Goal: Check status: Check status

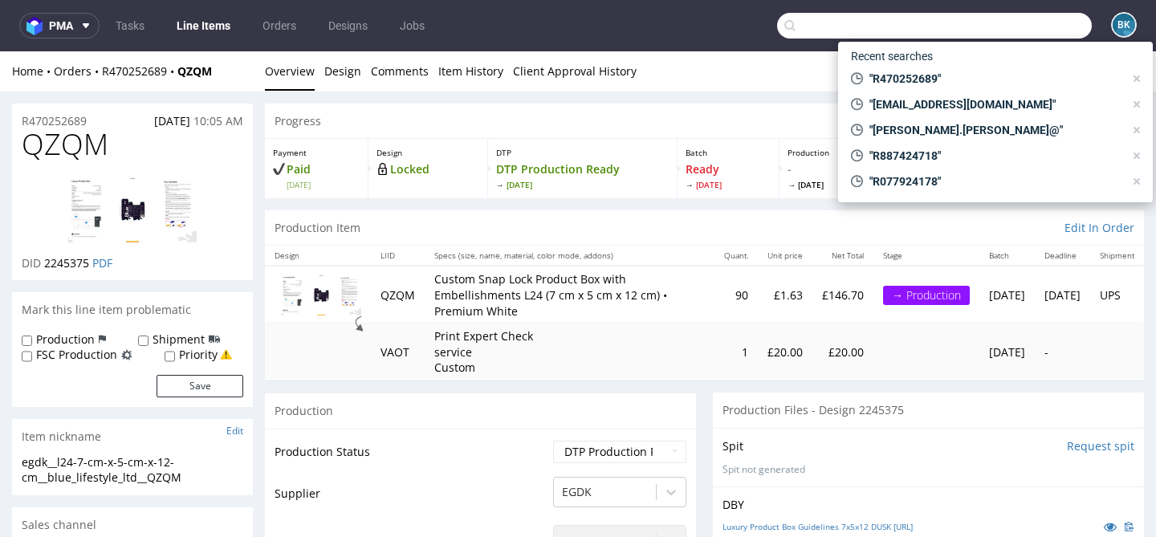
scroll to position [426, 0]
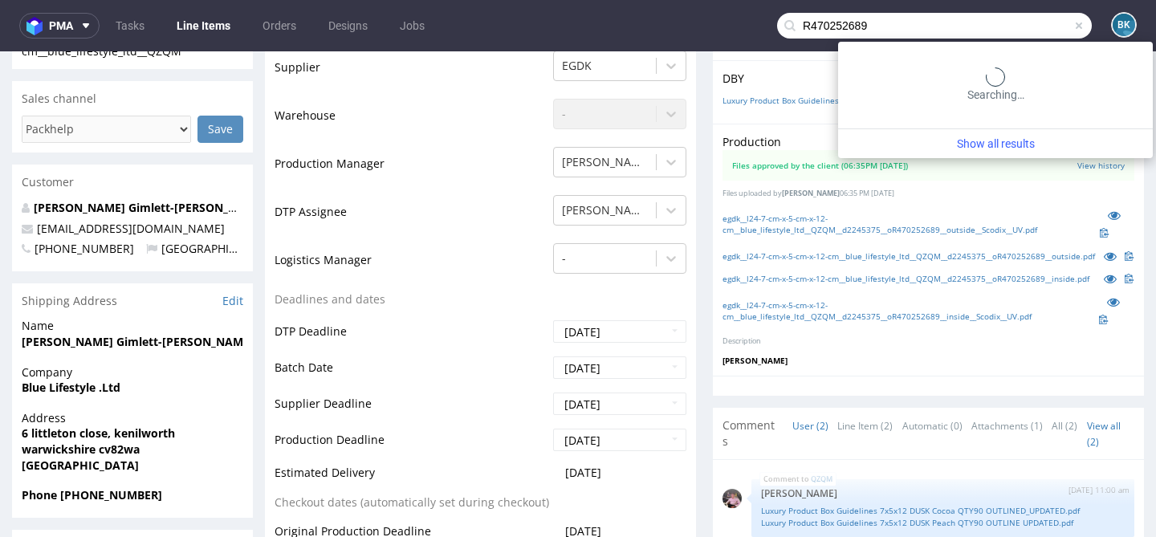
type input "R470252689"
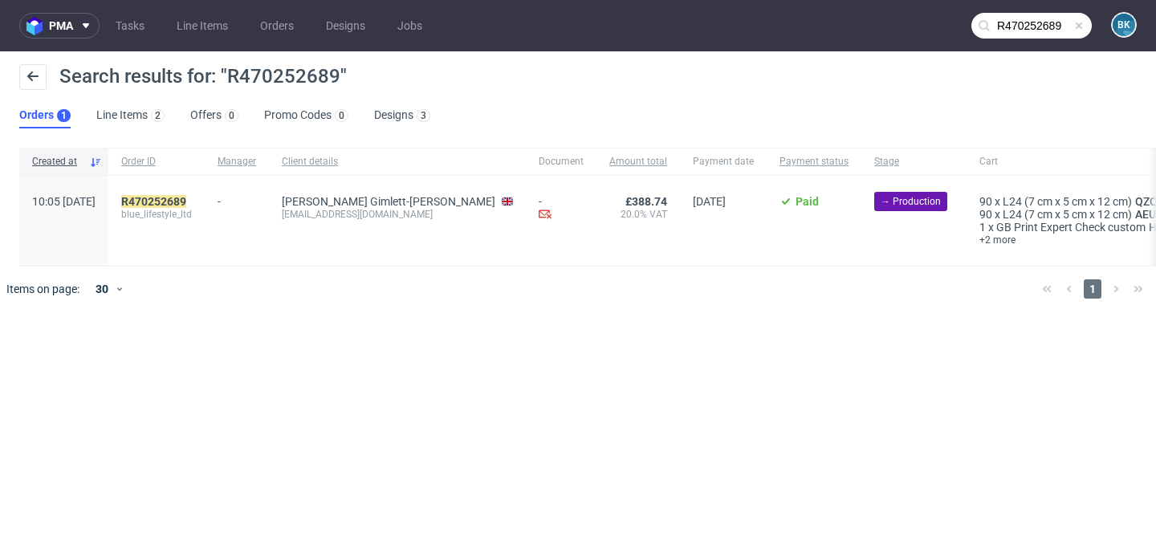
click at [188, 210] on span "blue_lifestyle_ltd" at bounding box center [156, 214] width 71 height 13
click at [183, 200] on mark "R470252689" at bounding box center [153, 201] width 65 height 13
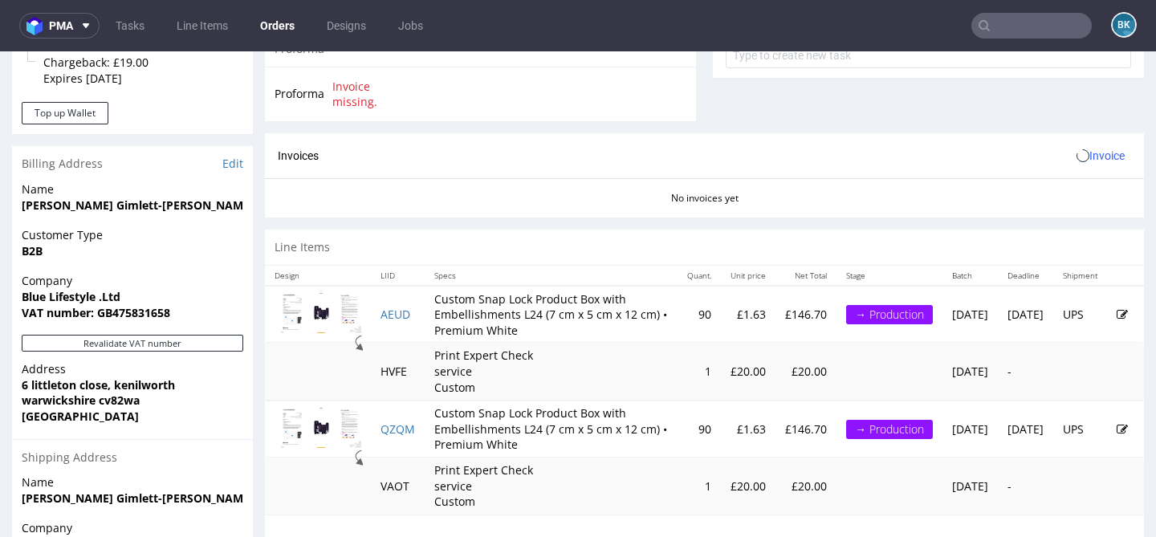
scroll to position [646, 0]
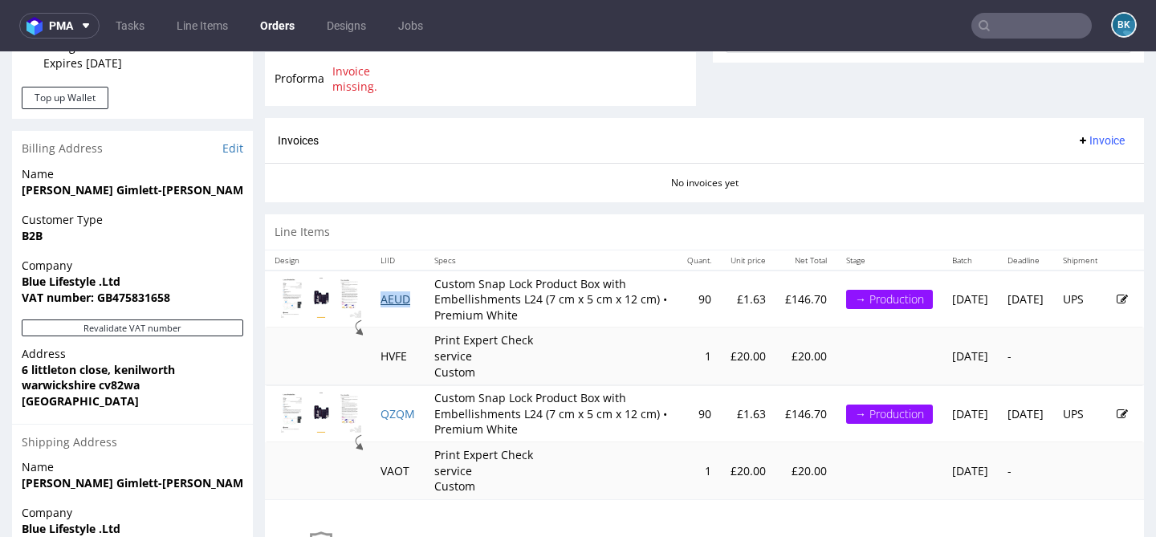
click at [390, 306] on link "AEUD" at bounding box center [396, 299] width 30 height 15
click at [402, 422] on link "QZQM" at bounding box center [398, 413] width 35 height 15
click at [402, 307] on link "AEUD" at bounding box center [396, 299] width 30 height 15
click at [400, 422] on link "QZQM" at bounding box center [398, 413] width 35 height 15
click at [577, 231] on div "Line Items" at bounding box center [704, 231] width 879 height 35
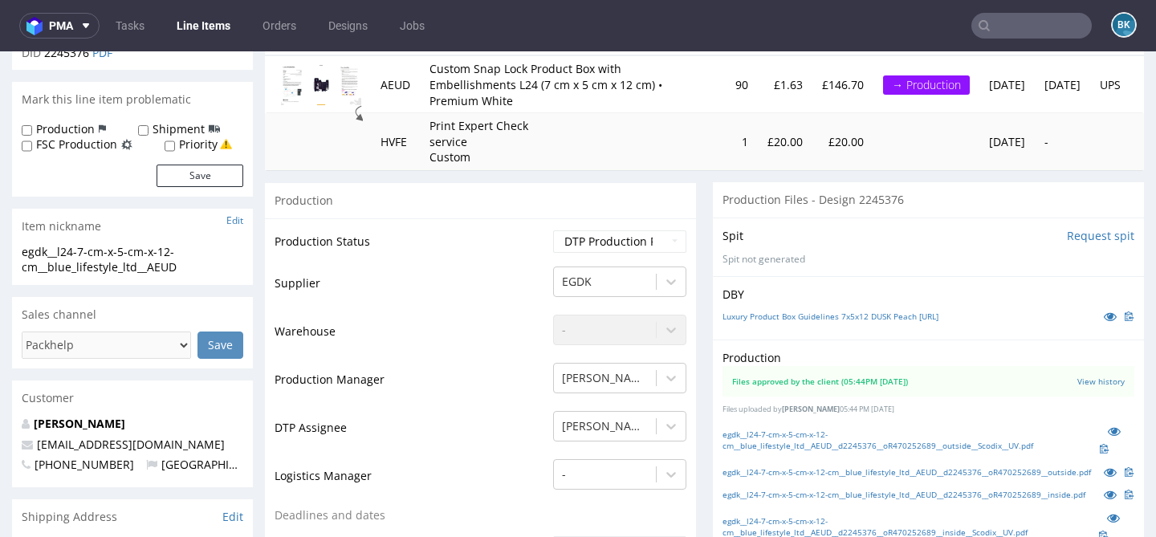
scroll to position [209, 0]
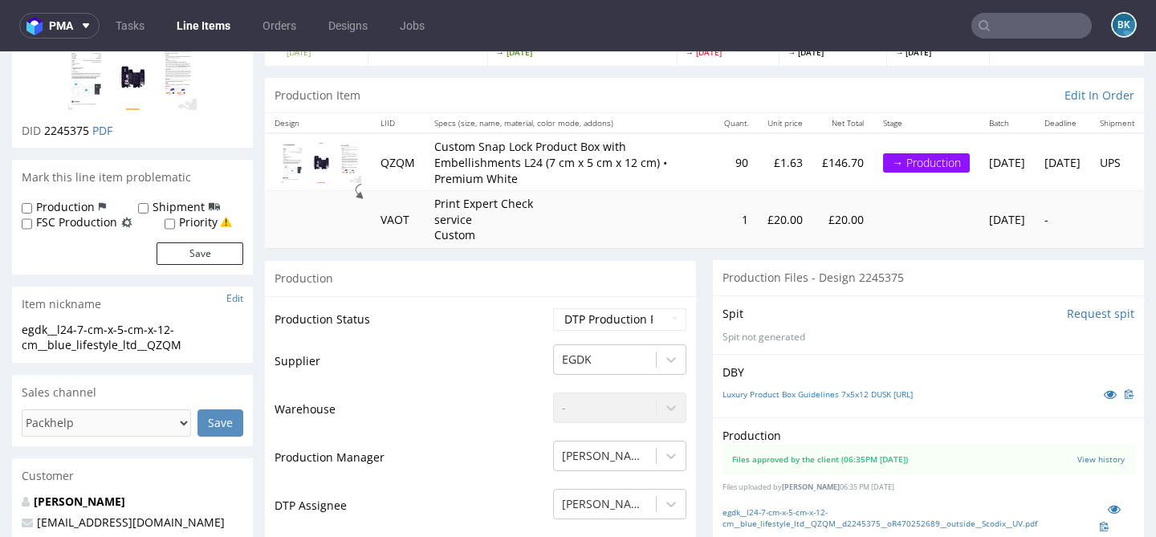
scroll to position [136, 0]
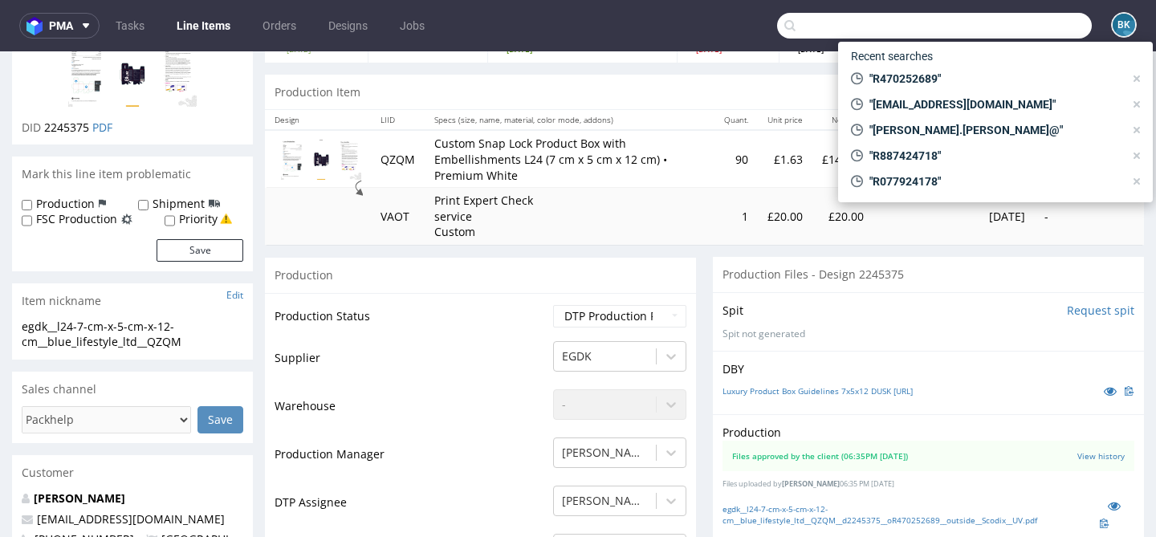
click at [1033, 23] on input "text" at bounding box center [934, 26] width 315 height 26
paste input "yasinsky@ukr.net"
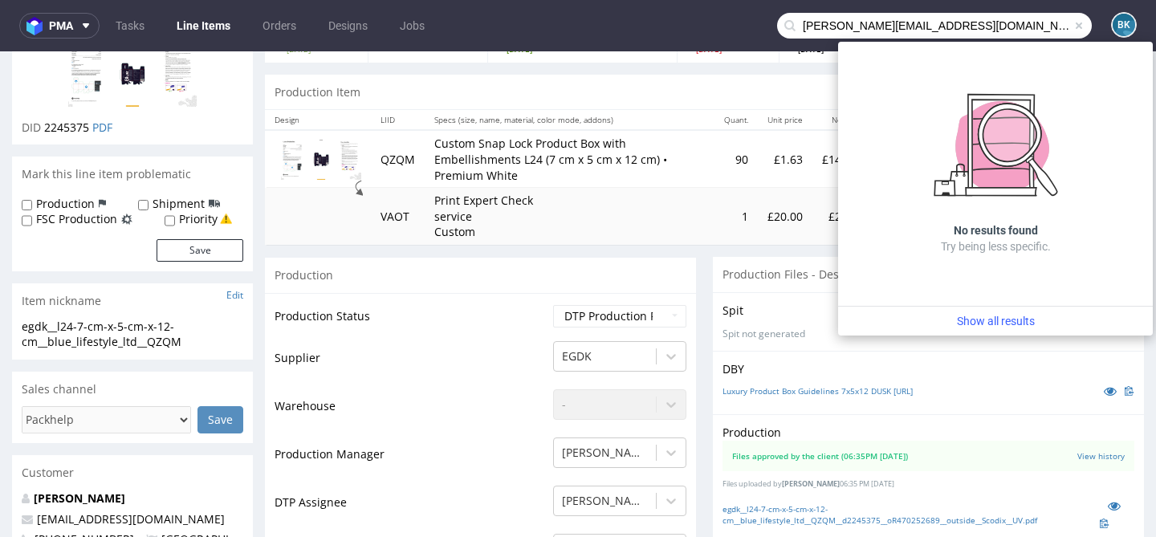
drag, startPoint x: 834, startPoint y: 24, endPoint x: 743, endPoint y: 28, distance: 90.8
click at [743, 28] on nav "pma Tasks Line Items Orders Designs Jobs yasinsky@ukr.net BK" at bounding box center [578, 25] width 1156 height 51
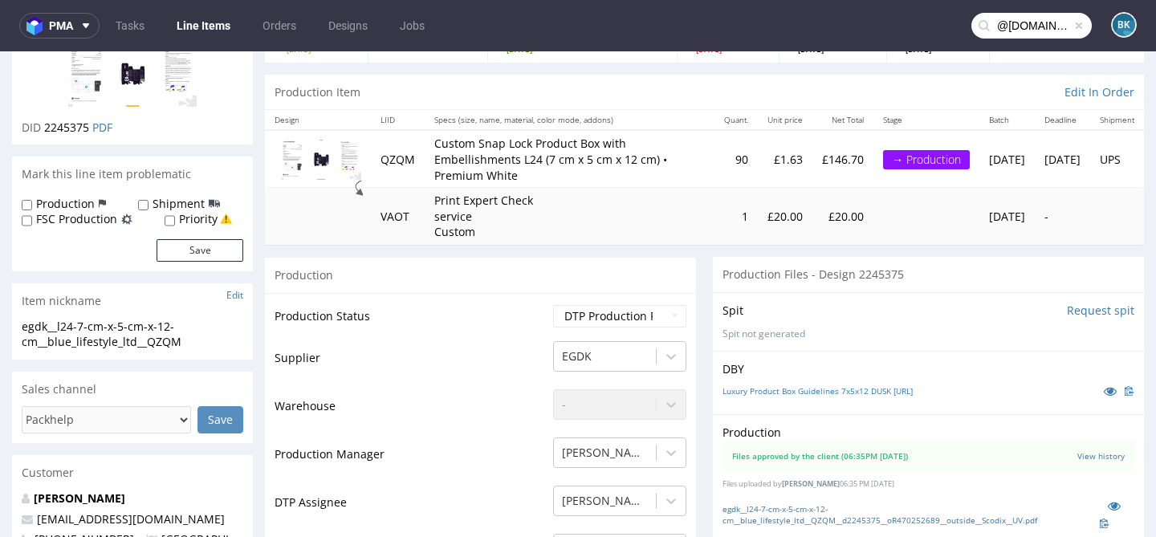
type input "@ukr.net"
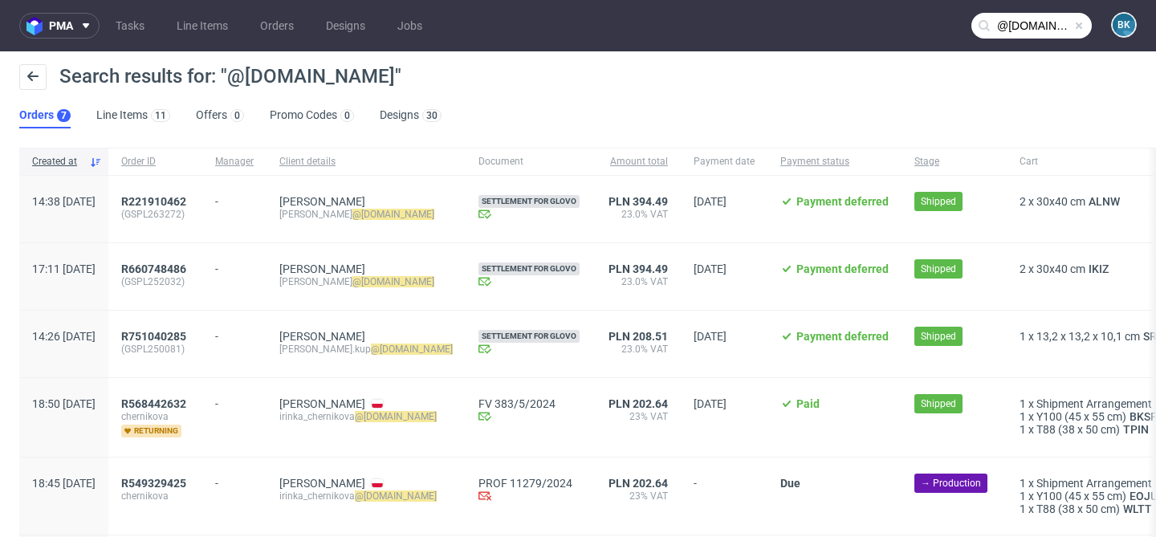
click at [1073, 27] on span at bounding box center [1079, 25] width 13 height 13
click at [1025, 27] on input "text" at bounding box center [1032, 26] width 120 height 26
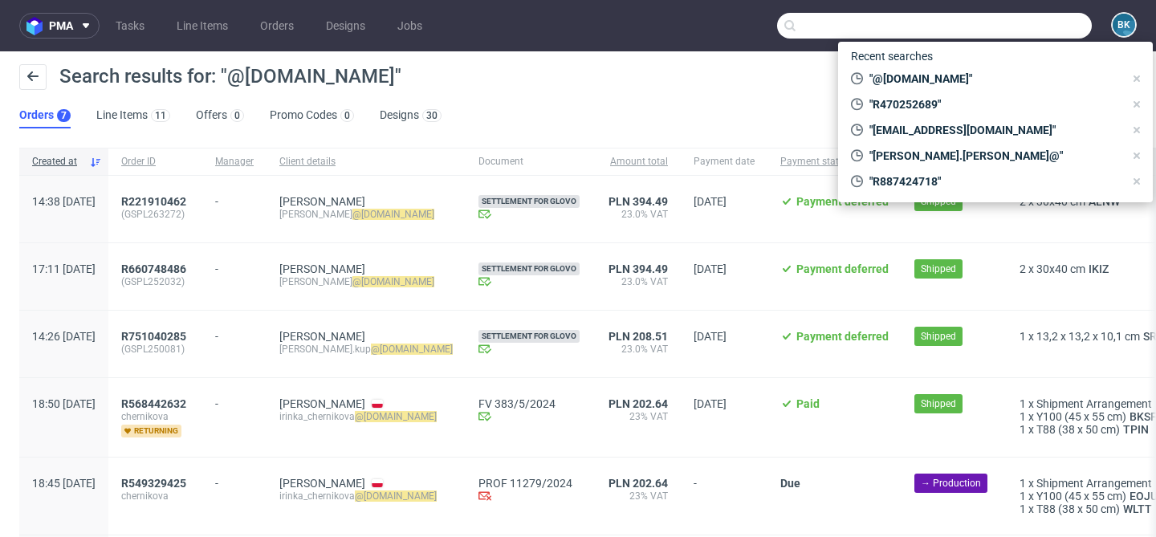
paste input "R117878293"
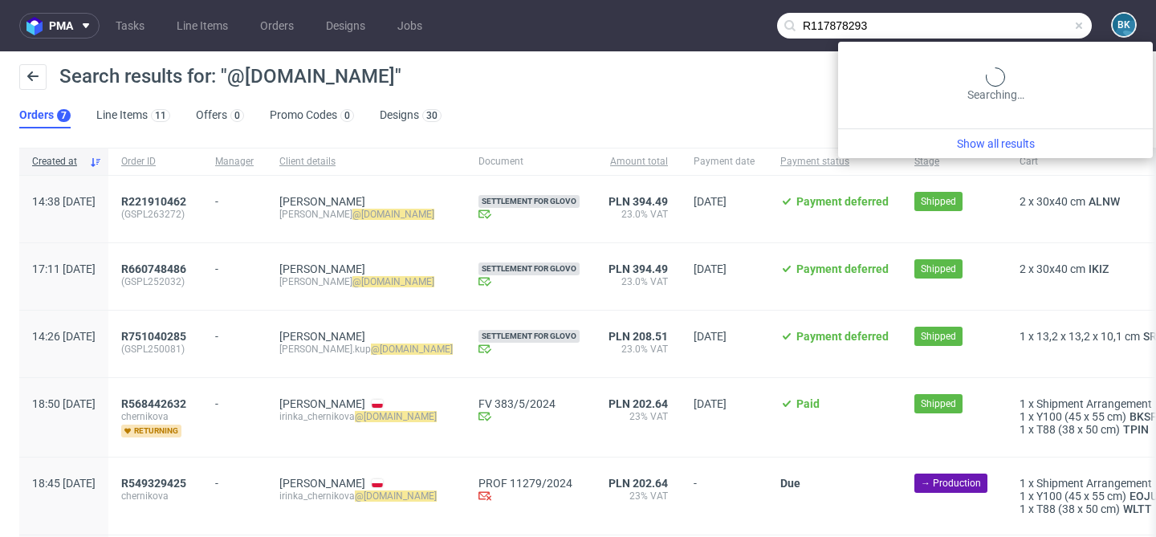
type input "R117878293"
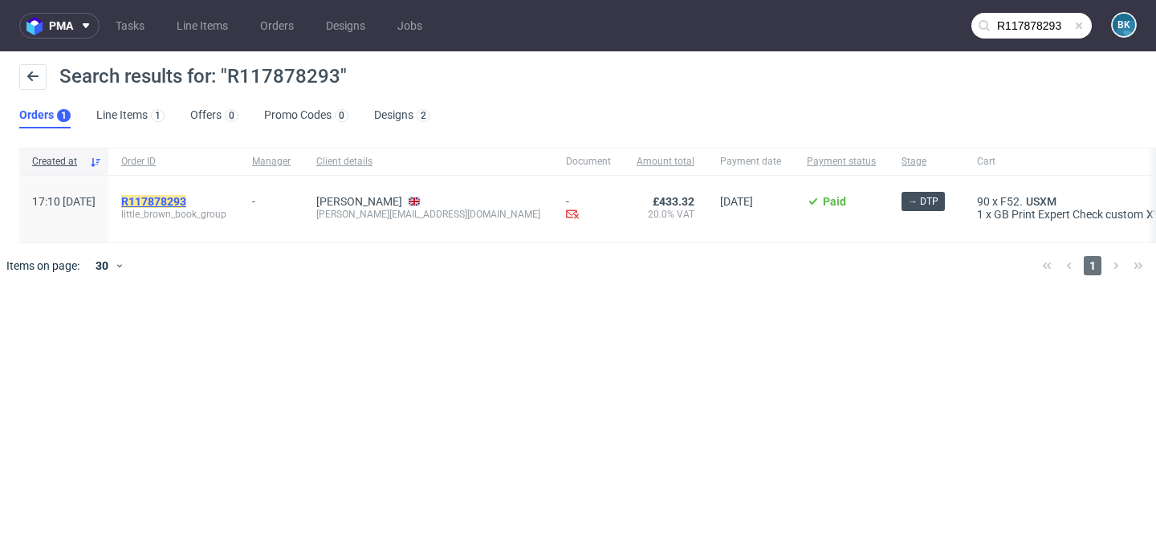
click at [186, 204] on mark "R117878293" at bounding box center [153, 201] width 65 height 13
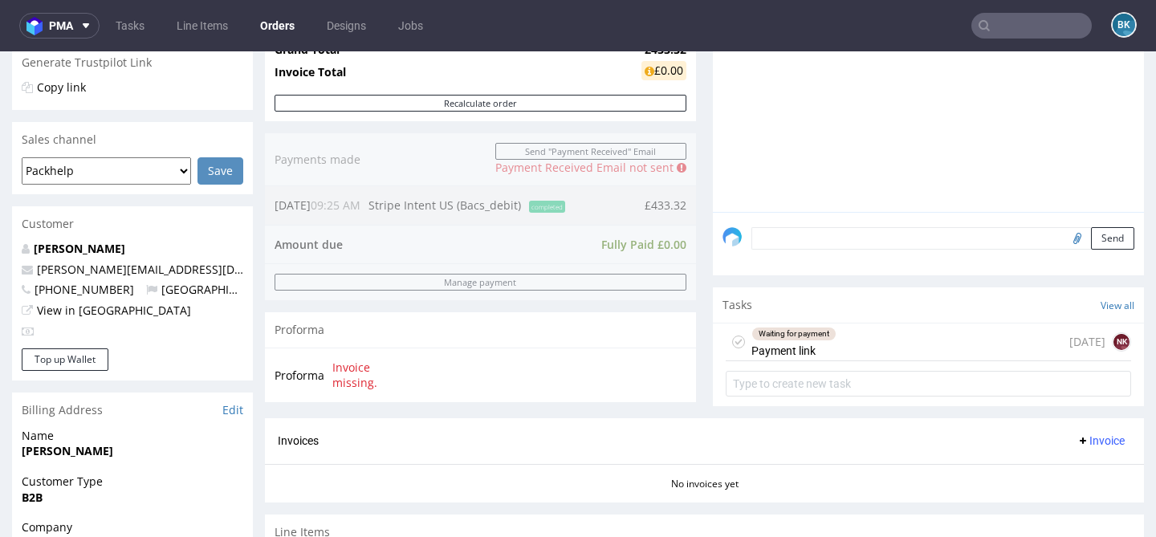
scroll to position [356, 0]
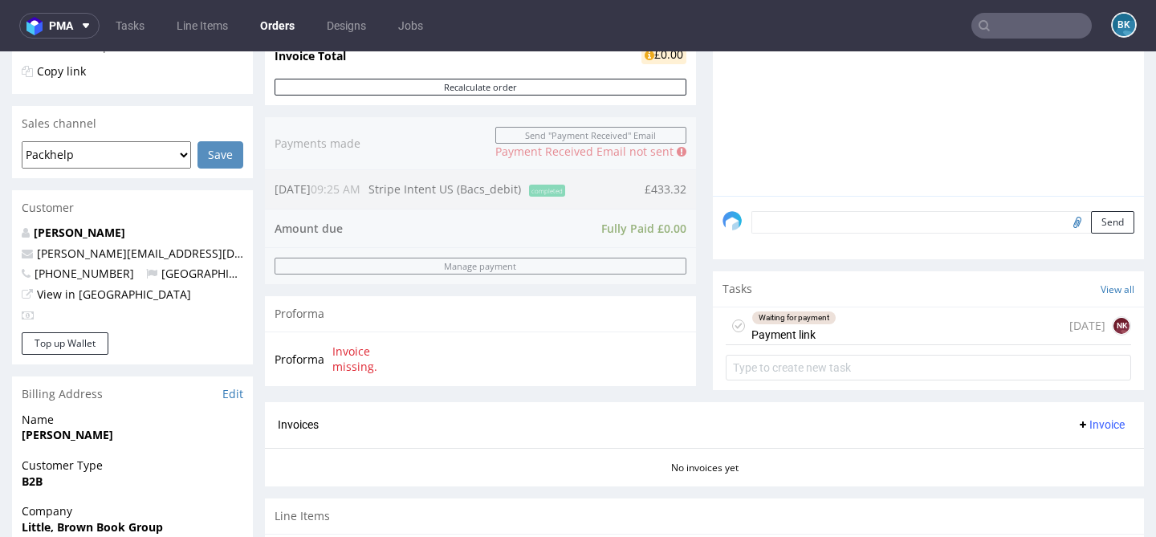
click at [843, 345] on div "Waiting for payment Payment link 3 days ago NK" at bounding box center [929, 327] width 406 height 38
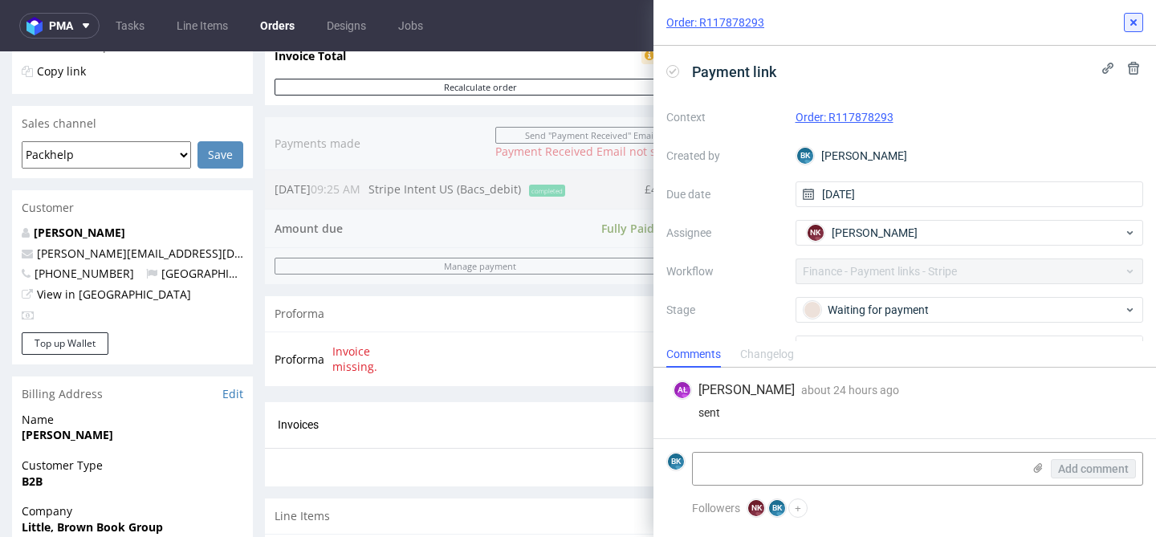
click at [1132, 21] on use at bounding box center [1134, 22] width 6 height 6
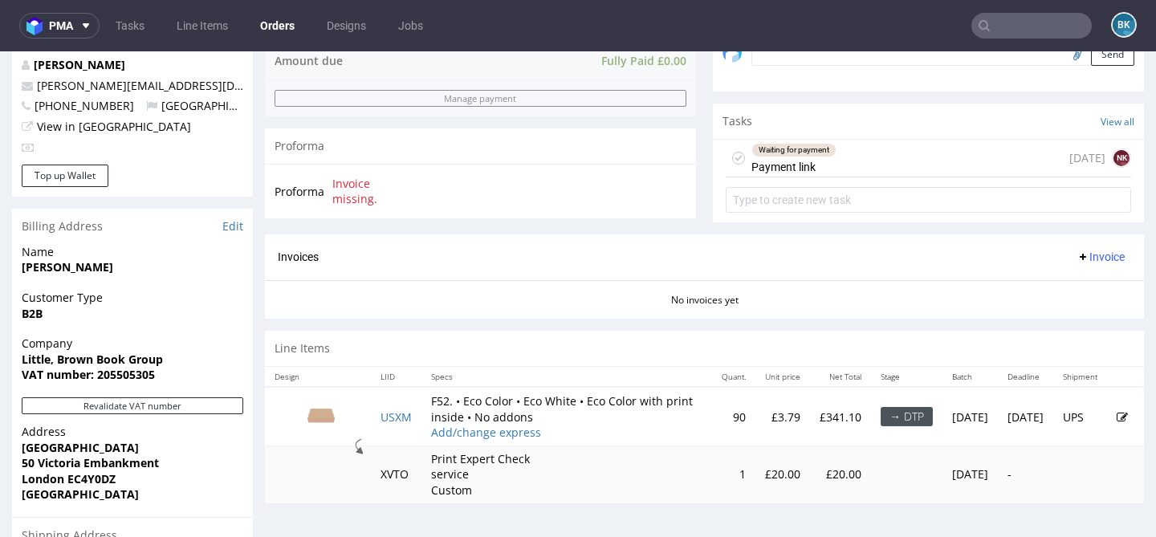
scroll to position [552, 0]
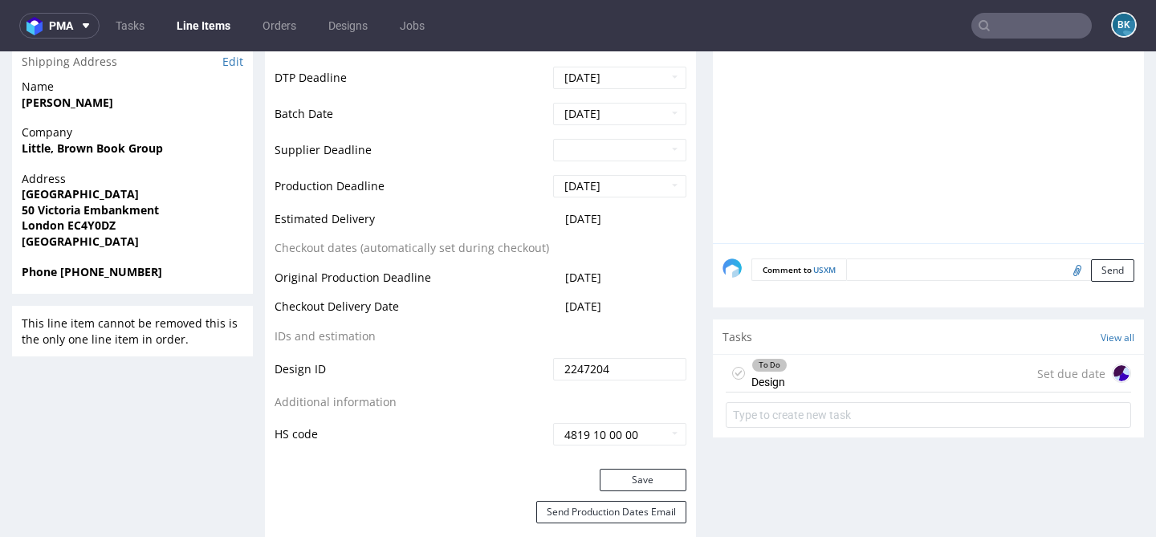
scroll to position [803, 0]
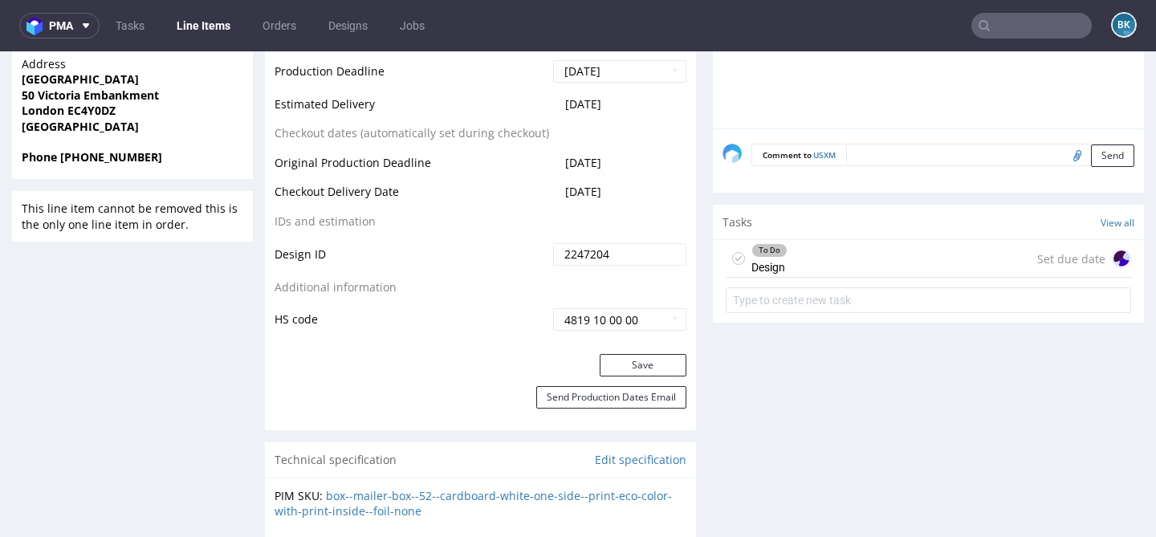
click at [818, 278] on div "To Do Design Set due date" at bounding box center [929, 259] width 406 height 38
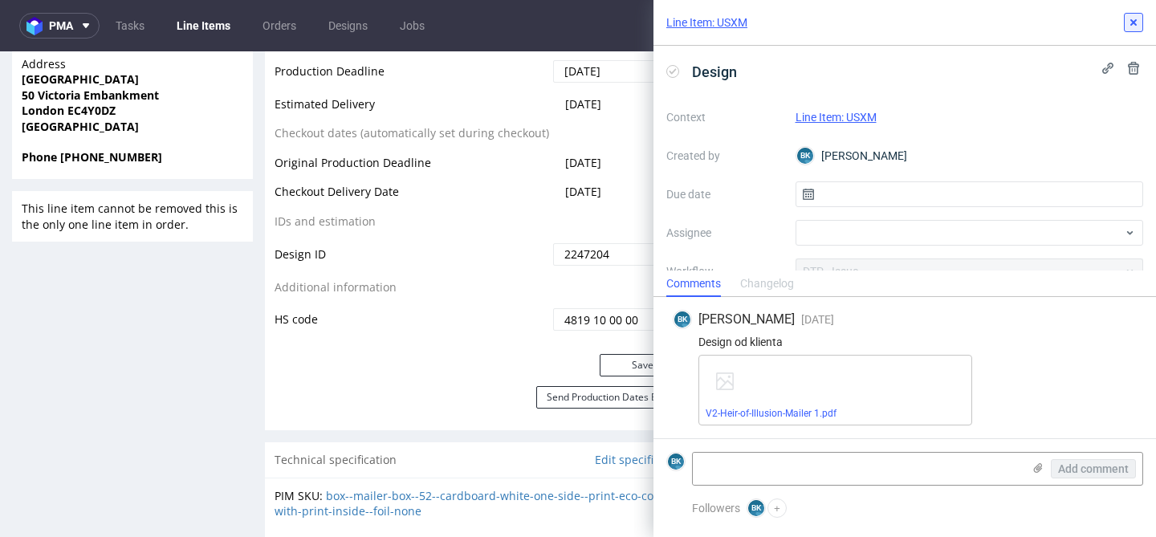
click at [1135, 26] on icon at bounding box center [1133, 22] width 13 height 13
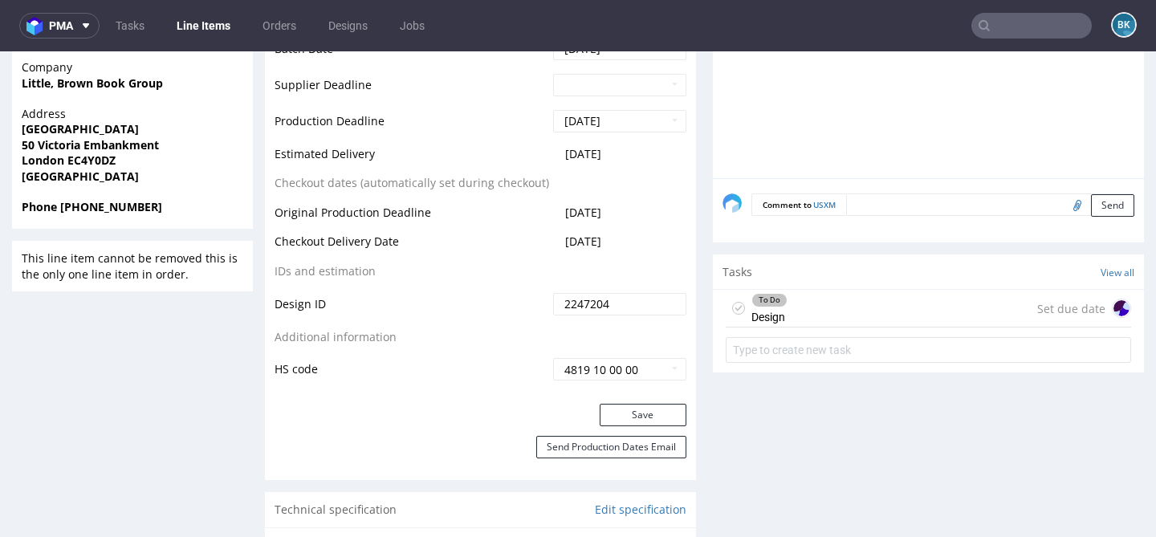
scroll to position [755, 0]
click at [1010, 39] on nav "pma Tasks Line Items Orders Designs Jobs BK" at bounding box center [578, 25] width 1156 height 51
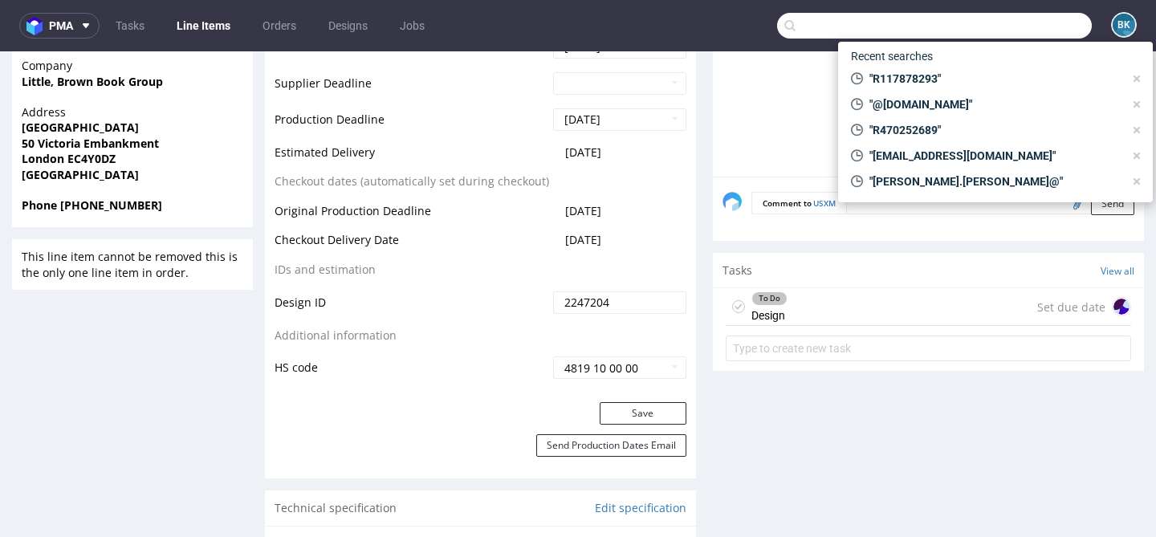
click at [1006, 31] on input "text" at bounding box center [934, 26] width 315 height 26
paste input "R905106375"
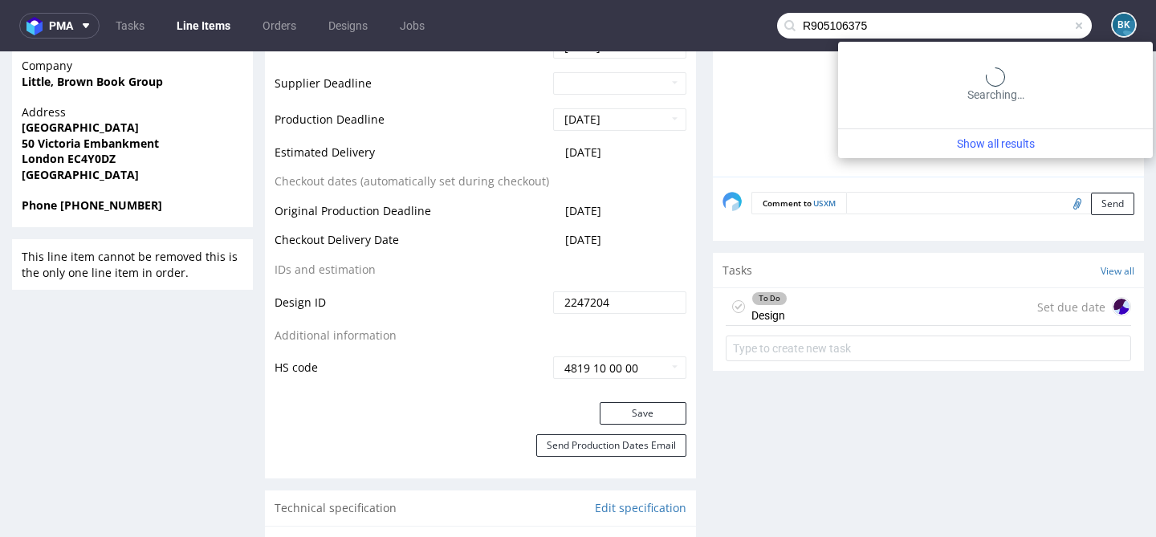
type input "R905106375"
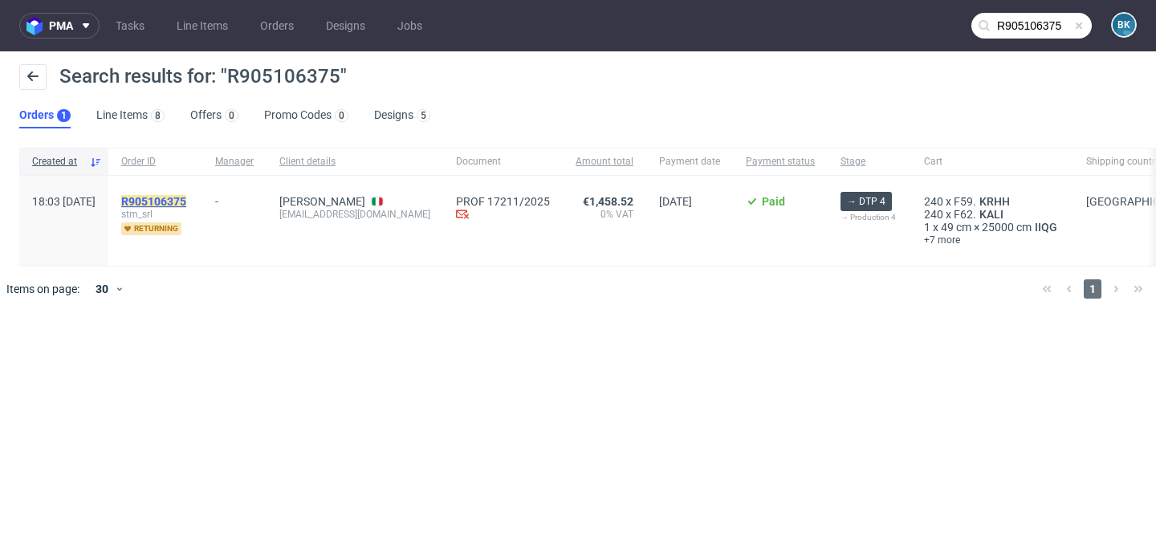
click at [186, 202] on mark "R905106375" at bounding box center [153, 201] width 65 height 13
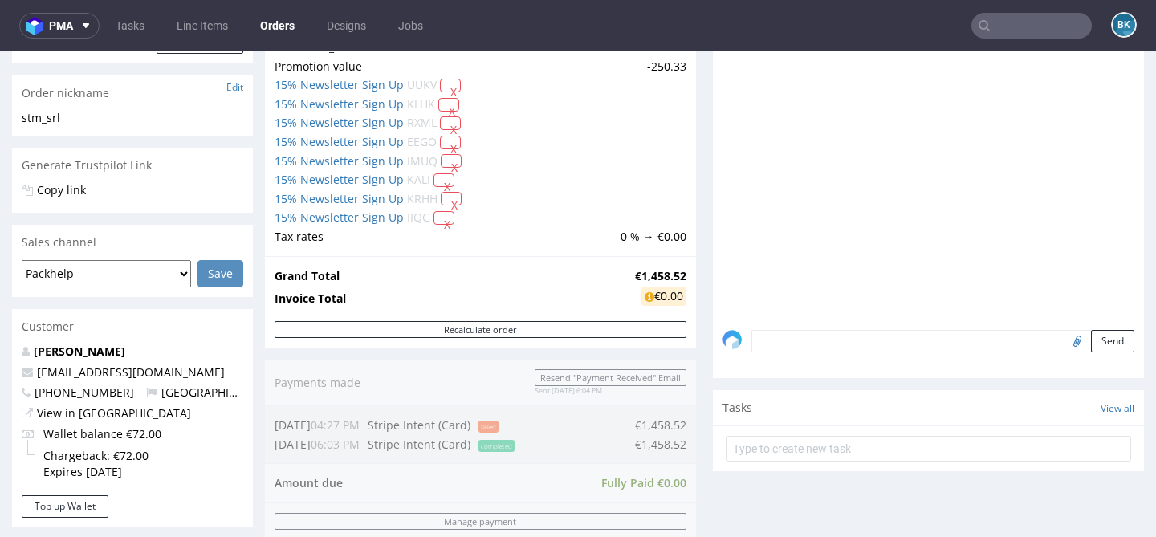
scroll to position [241, 0]
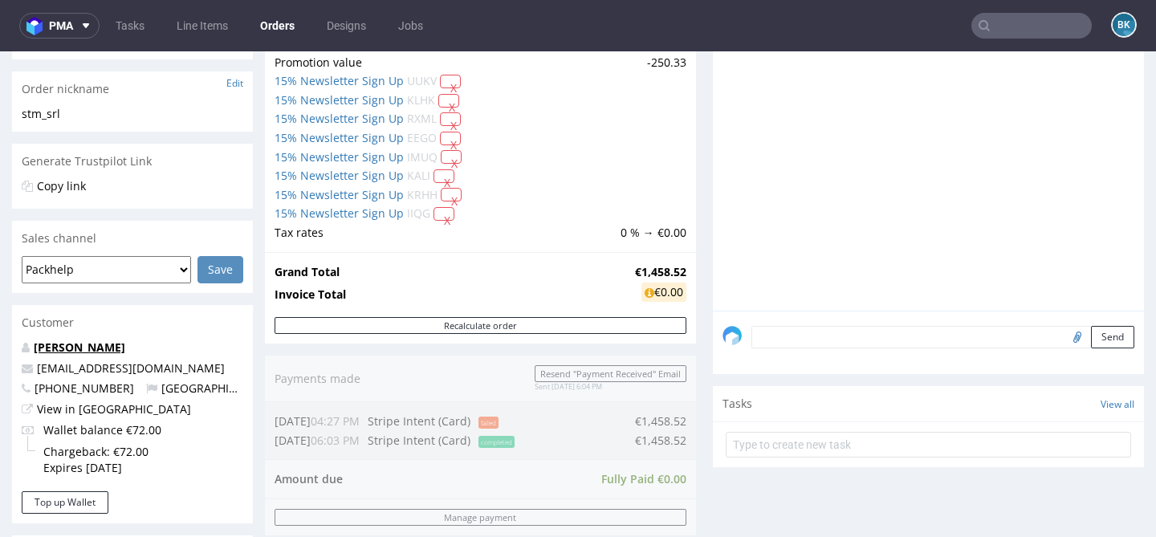
click at [95, 345] on link "[PERSON_NAME]" at bounding box center [80, 347] width 92 height 15
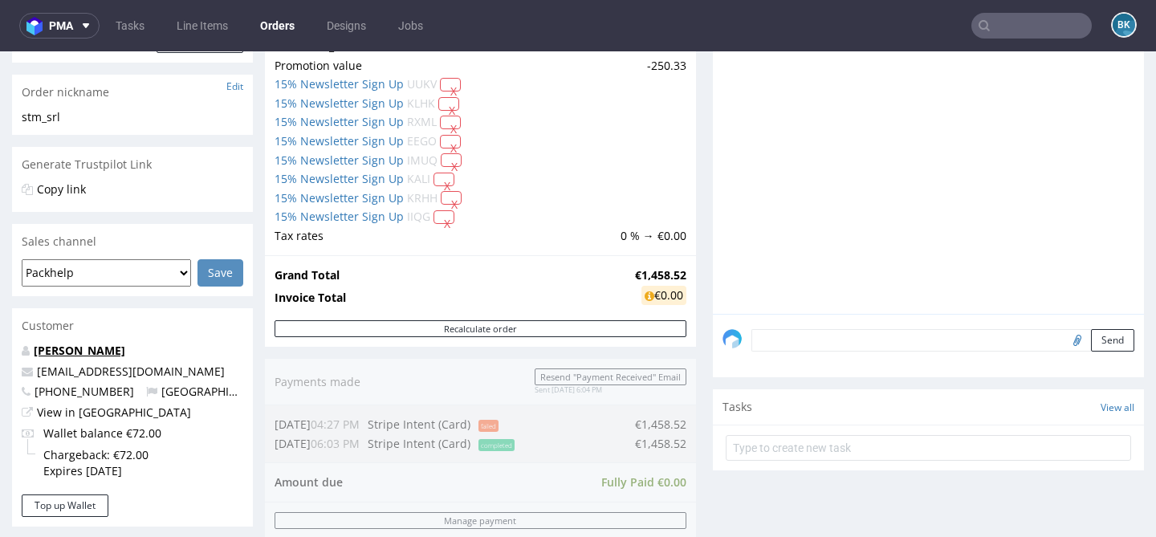
scroll to position [276, 0]
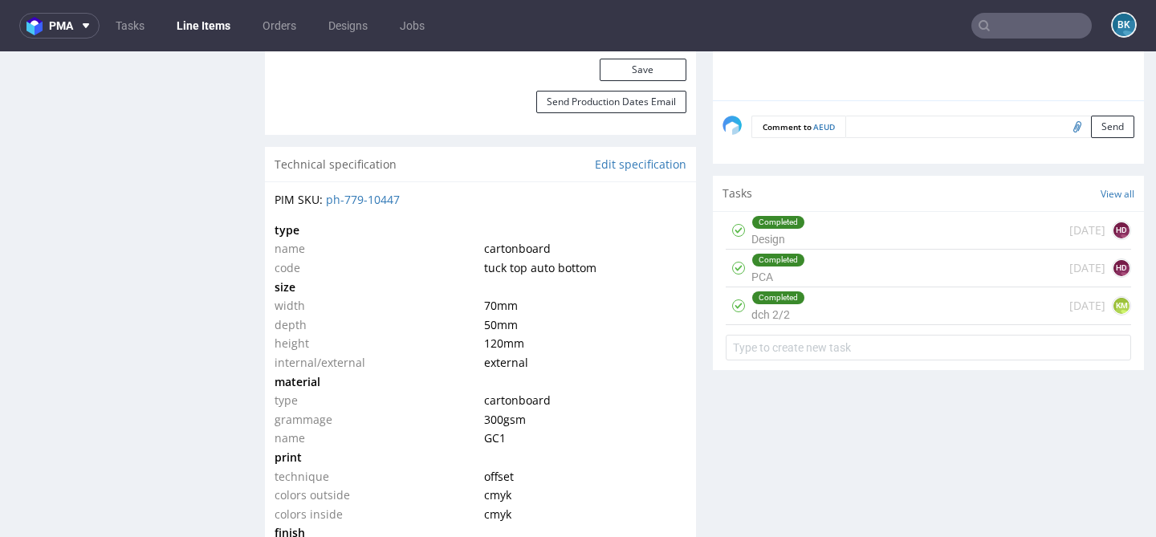
scroll to position [1093, 0]
click at [822, 248] on div "Completed Design 10 days ago HD" at bounding box center [929, 229] width 406 height 38
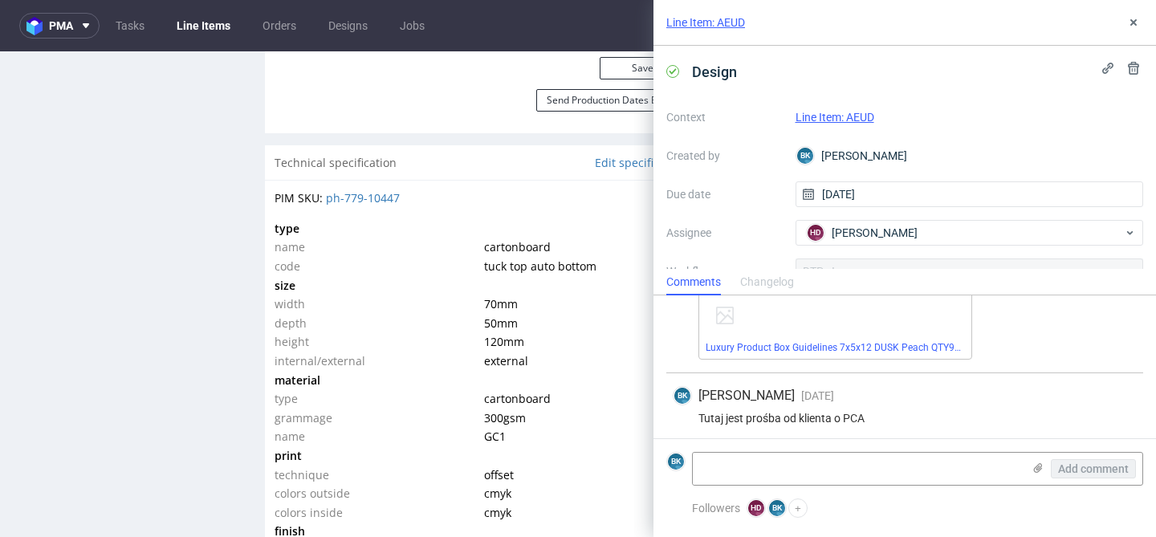
scroll to position [144, 0]
click at [1132, 24] on use at bounding box center [1134, 22] width 6 height 6
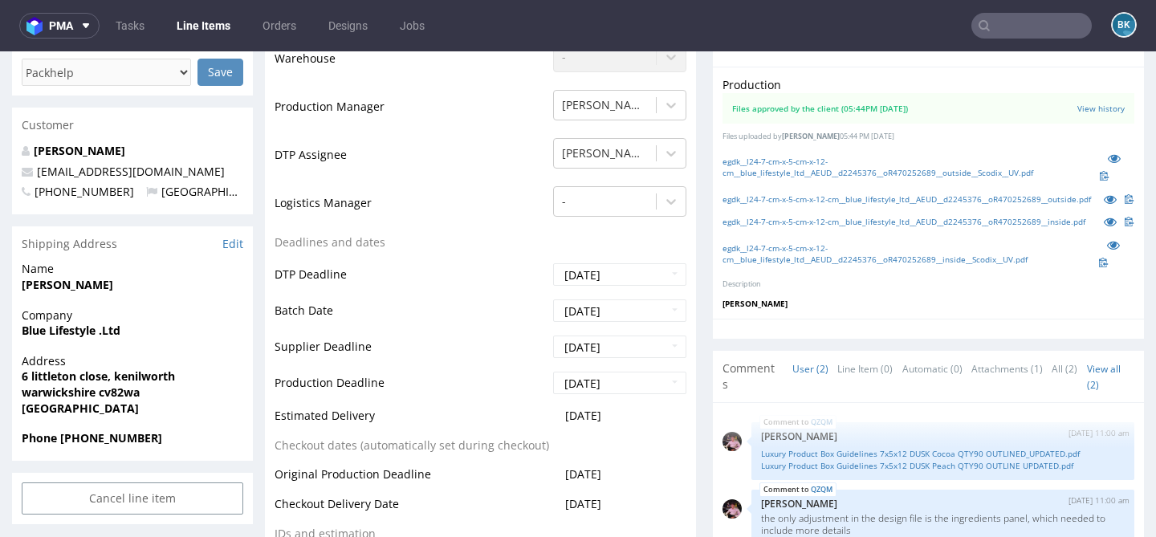
scroll to position [514, 0]
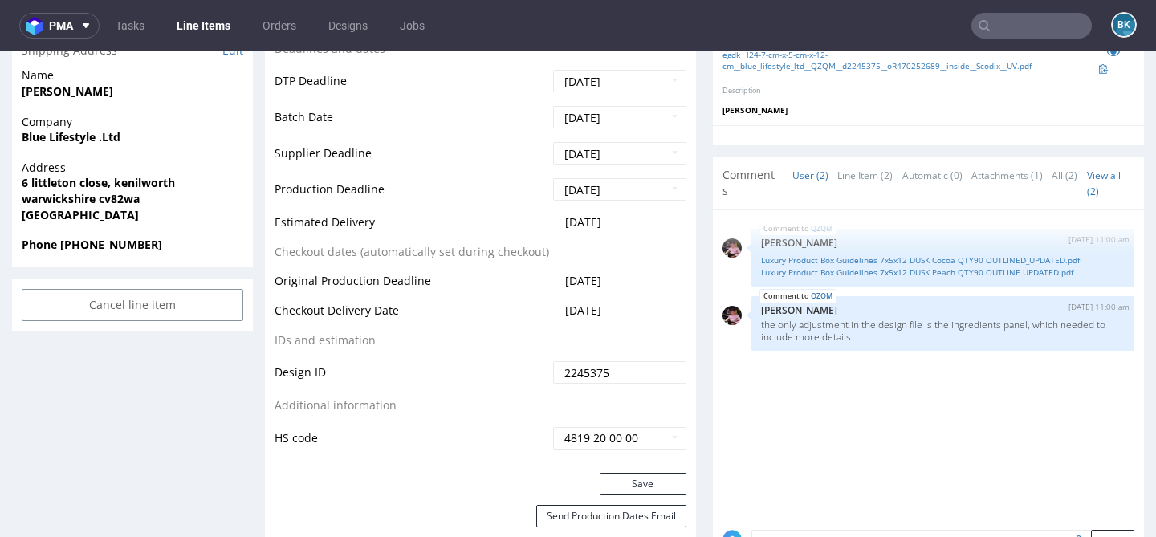
scroll to position [683, 0]
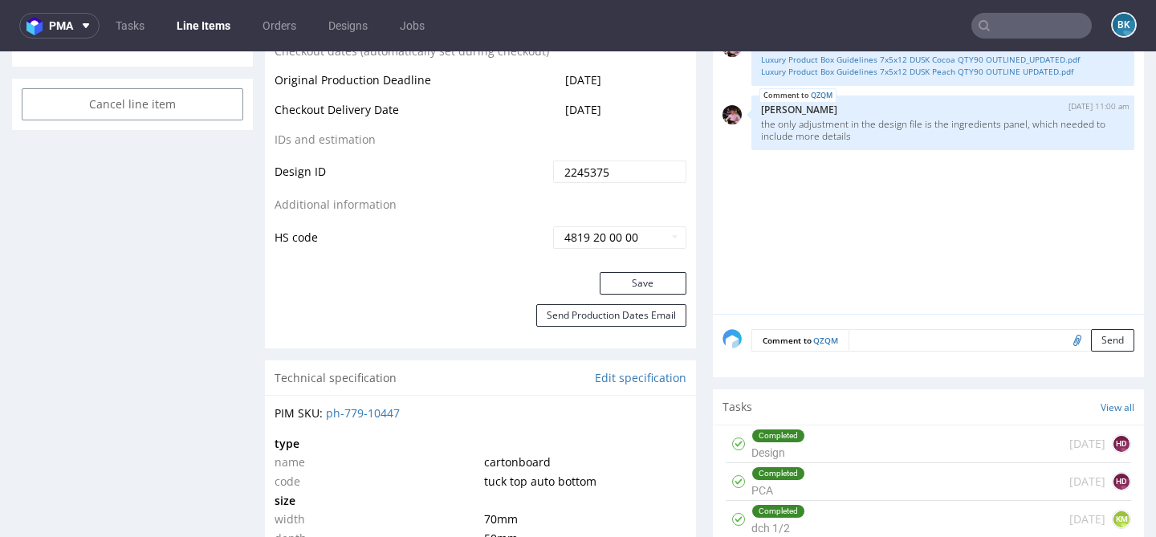
scroll to position [1034, 0]
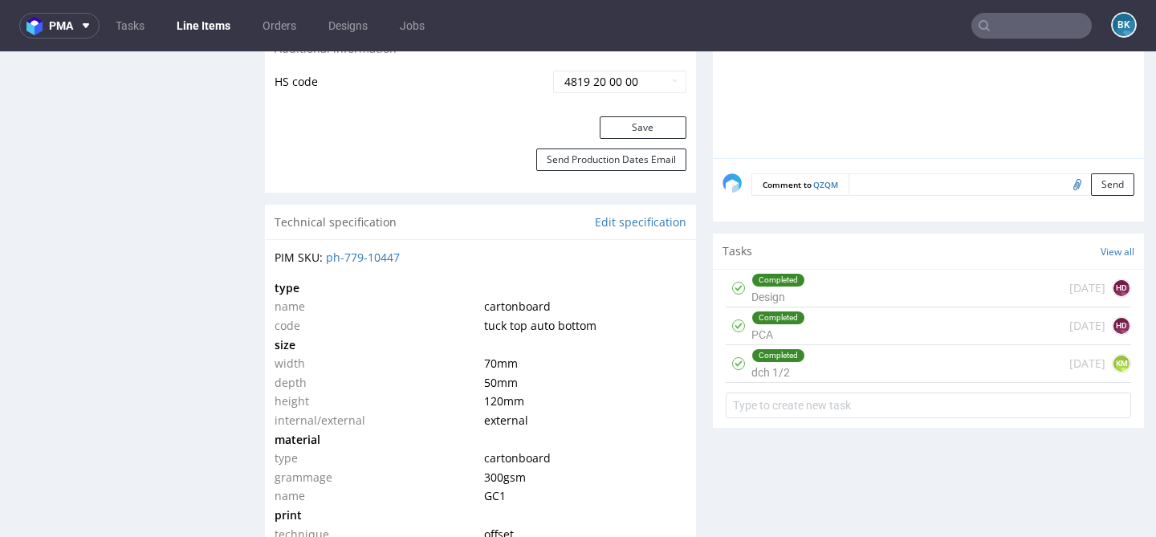
click at [868, 308] on div "Completed Design 10 days ago HD" at bounding box center [929, 289] width 406 height 38
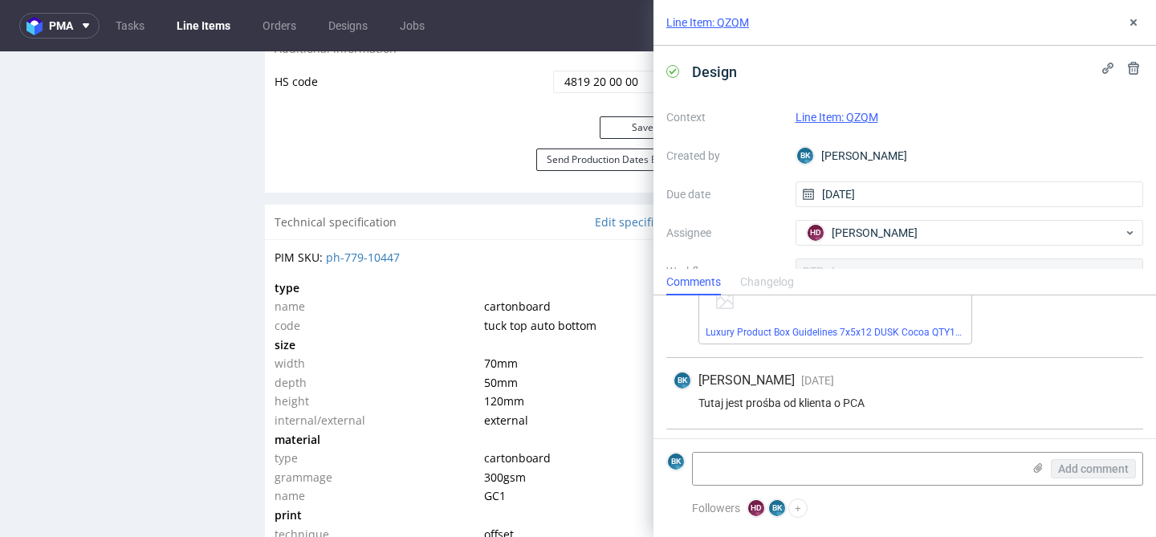
scroll to position [232, 0]
click at [1134, 23] on use at bounding box center [1134, 22] width 6 height 6
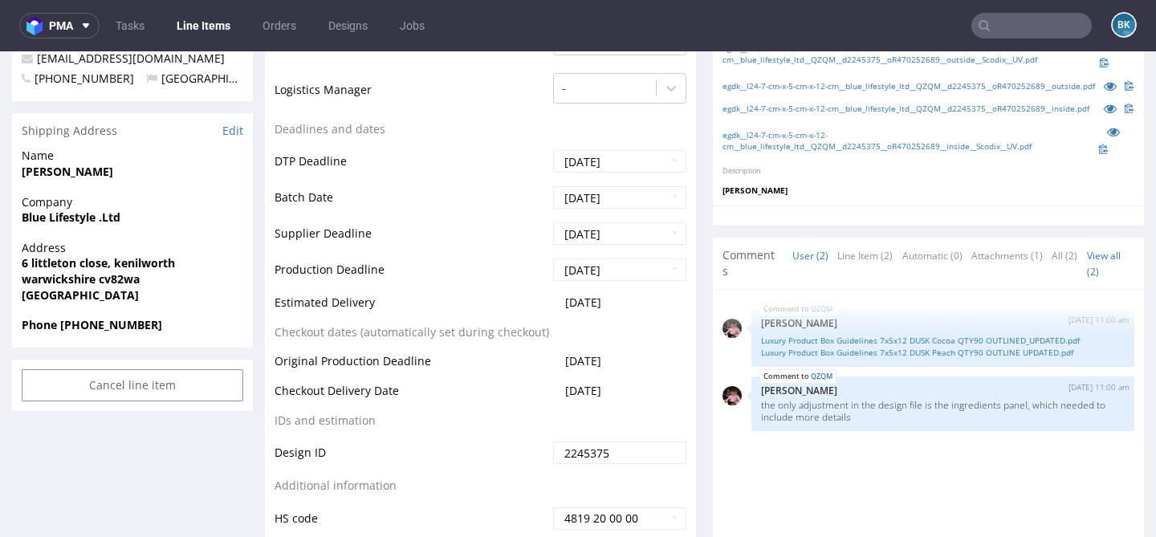
scroll to position [579, 0]
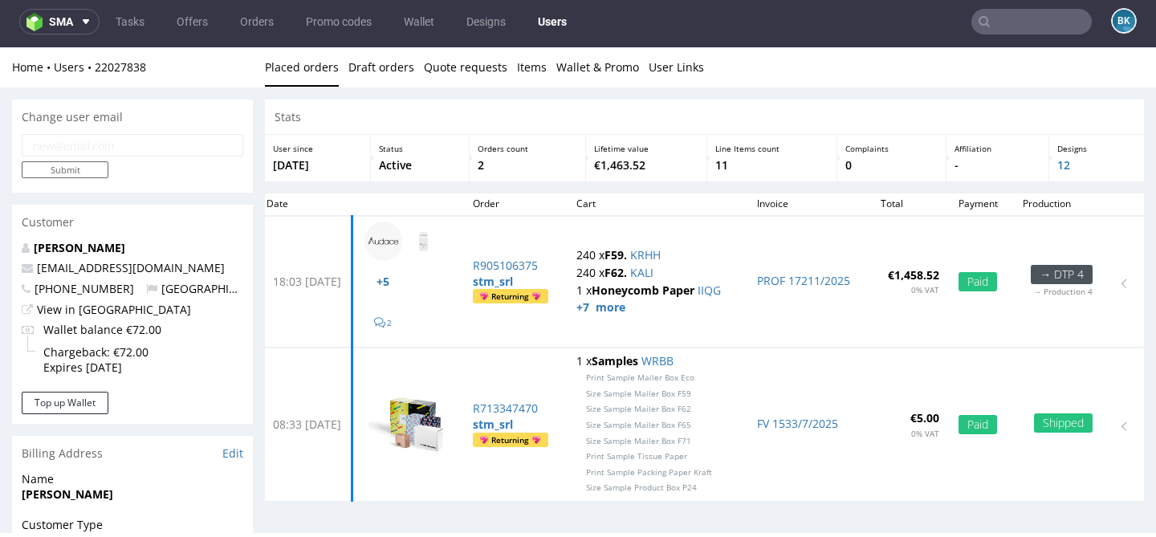
click at [1013, 35] on nav "sma Tasks Offers Orders Promo codes Wallet Designs Users BK" at bounding box center [578, 21] width 1156 height 51
click at [1007, 22] on input "text" at bounding box center [1032, 22] width 120 height 26
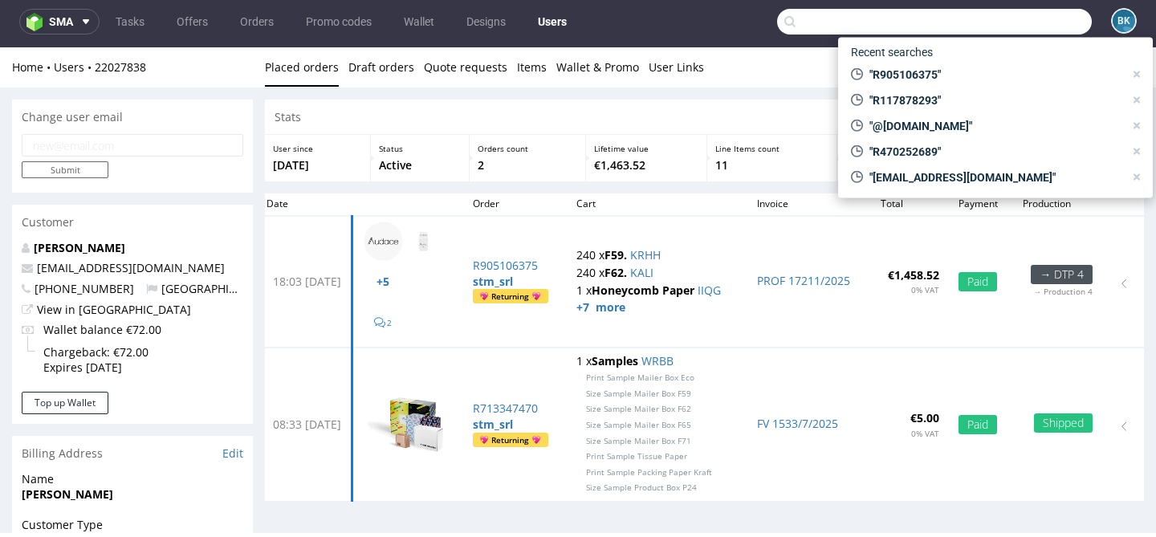
paste input "R117878293"
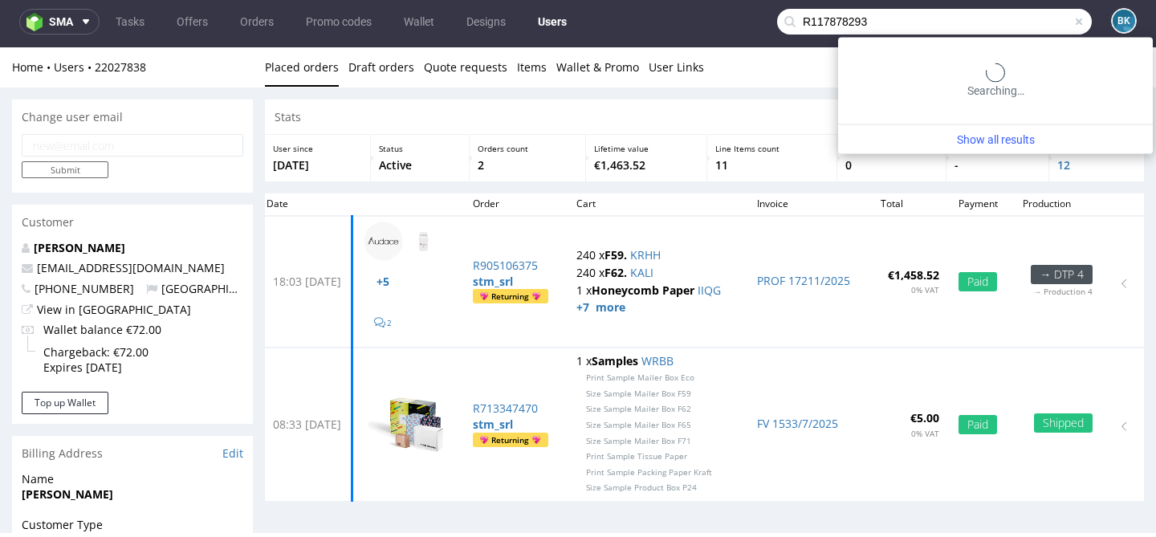
type input "R117878293"
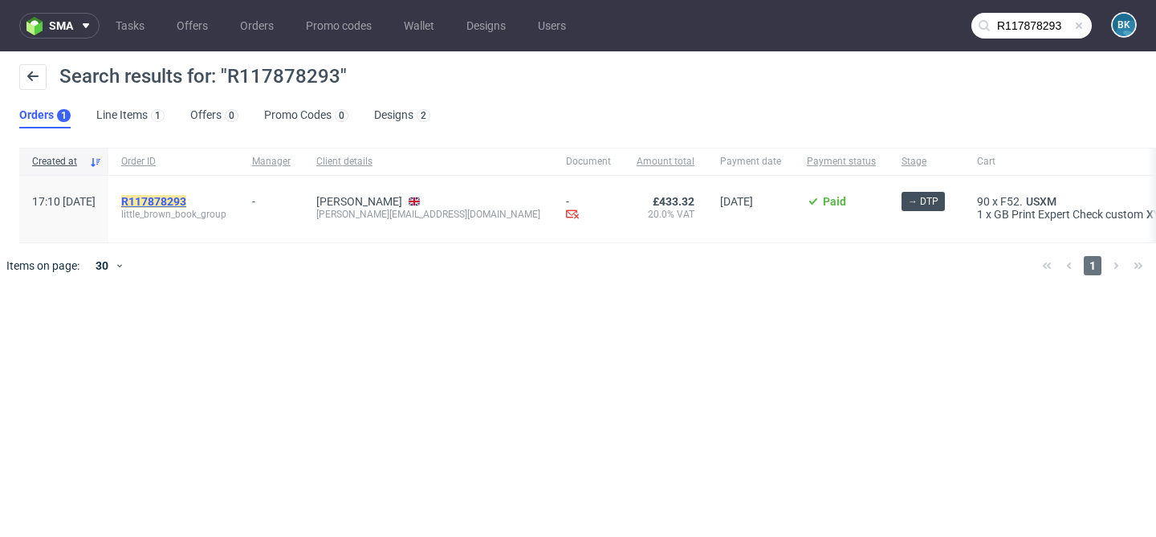
click at [186, 201] on mark "R117878293" at bounding box center [153, 201] width 65 height 13
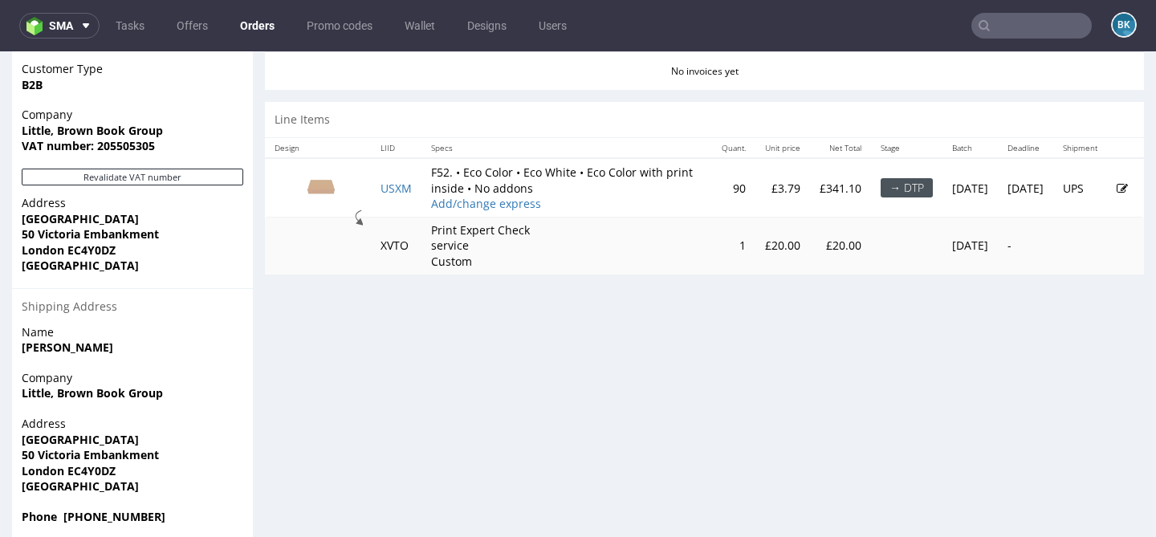
scroll to position [753, 0]
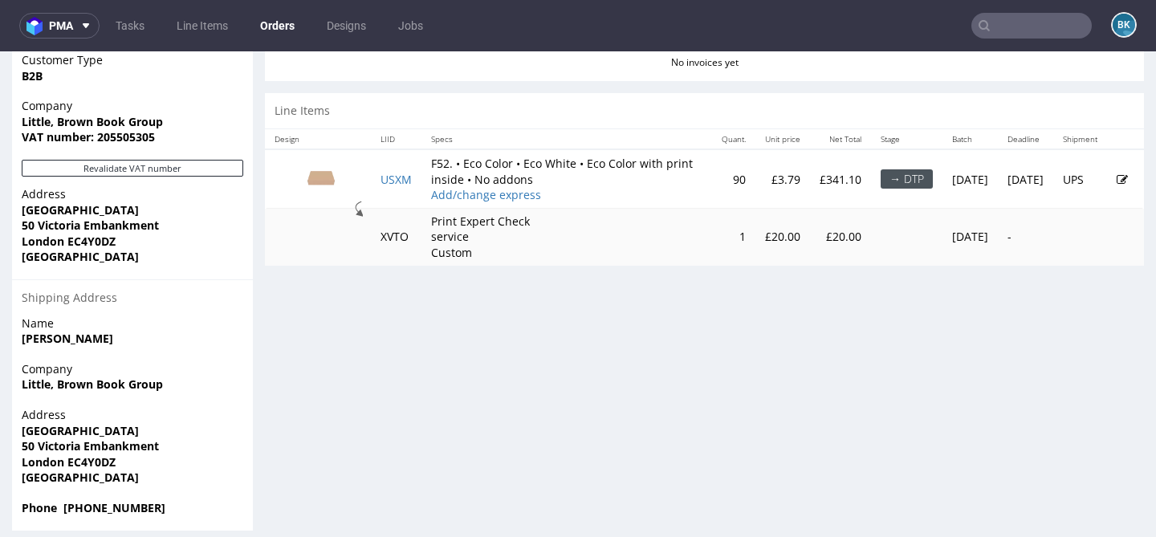
scroll to position [774, 0]
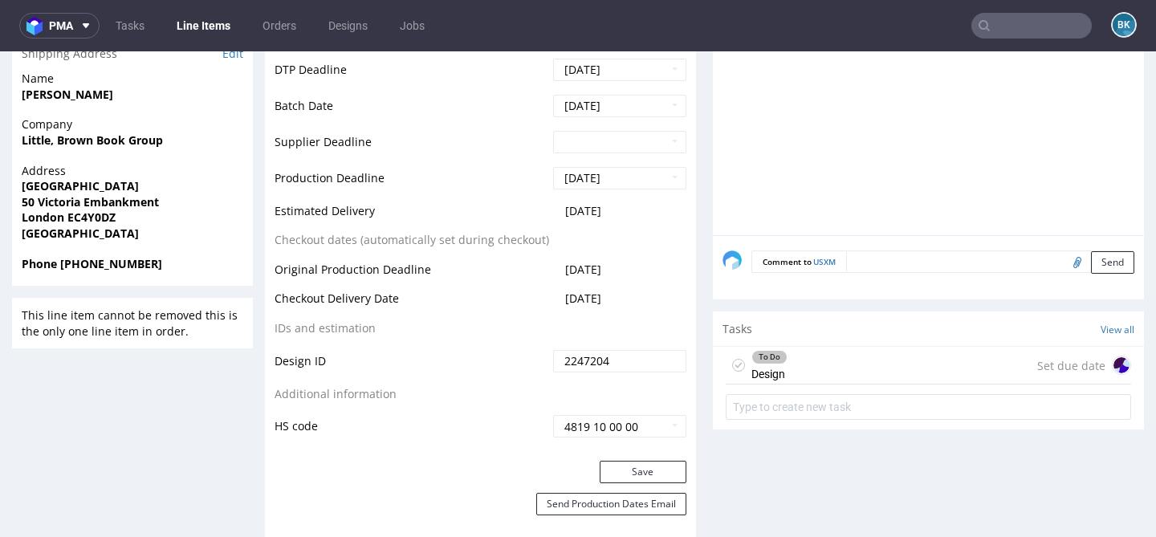
scroll to position [1, 0]
click at [801, 381] on div "To Do Design Set due date" at bounding box center [929, 366] width 406 height 38
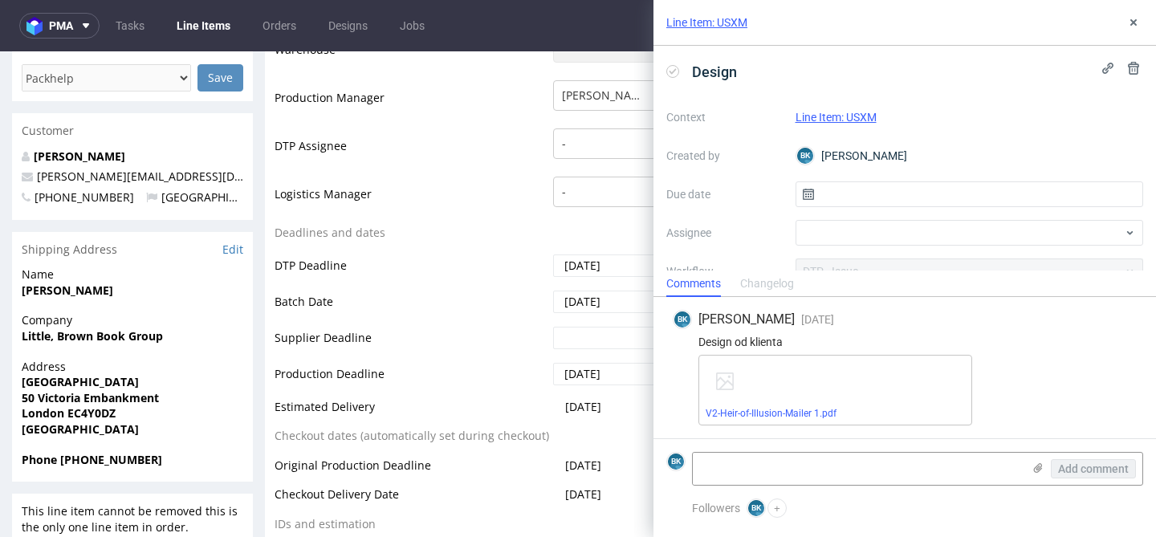
scroll to position [504, 0]
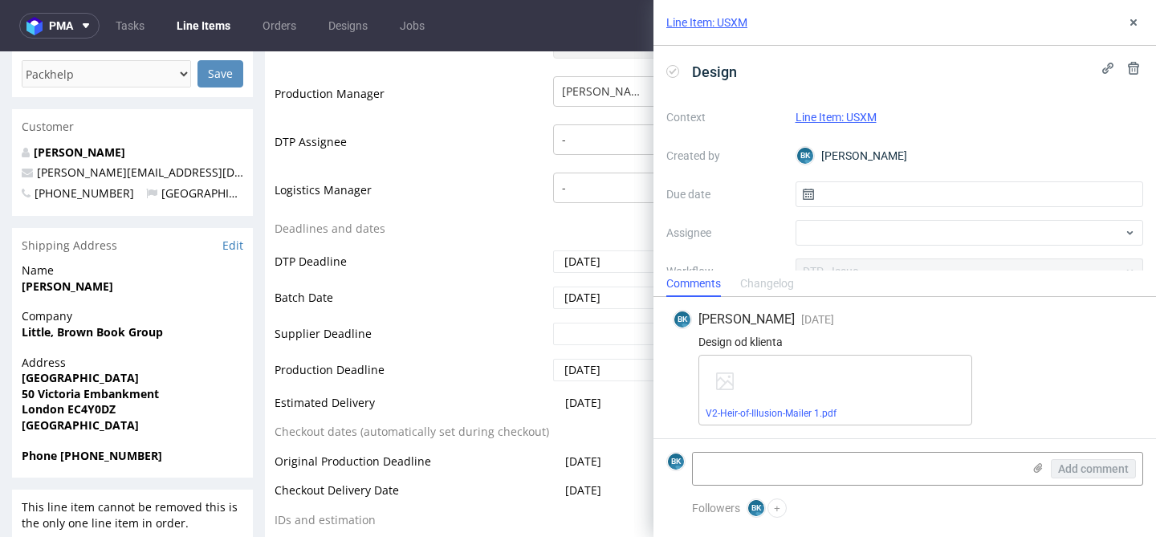
click at [1144, 18] on div "Line Item: USXM" at bounding box center [905, 23] width 503 height 46
click at [1137, 19] on icon at bounding box center [1133, 22] width 13 height 13
